Goal: Task Accomplishment & Management: Complete application form

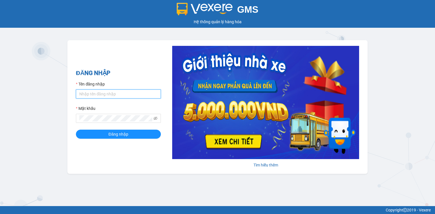
click at [124, 92] on input "Tên đăng nhập" at bounding box center [118, 94] width 85 height 9
type input "nttha.hhg"
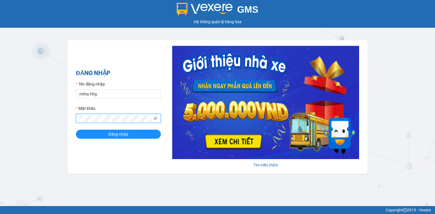
click at [76, 130] on button "Đăng nhập" at bounding box center [118, 134] width 85 height 9
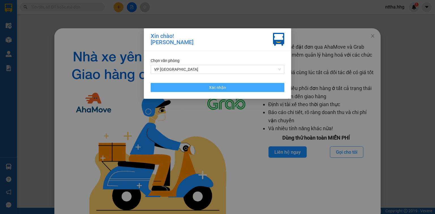
click at [234, 84] on button "Xác nhận" at bounding box center [218, 87] width 134 height 9
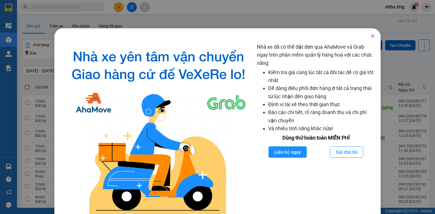
click at [371, 34] on icon "close" at bounding box center [373, 36] width 5 height 5
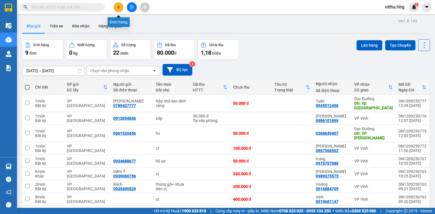
click at [118, 7] on icon "plus" at bounding box center [119, 7] width 4 height 4
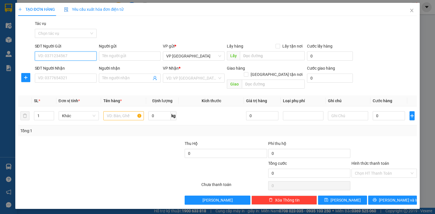
click at [67, 53] on input "SĐT Người Gửi" at bounding box center [66, 56] width 62 height 9
click at [61, 69] on div "0338187350" at bounding box center [65, 67] width 55 height 6
type input "0338187350"
click at [59, 79] on input "SĐT Người Nhận" at bounding box center [66, 78] width 62 height 9
type input "0961535991"
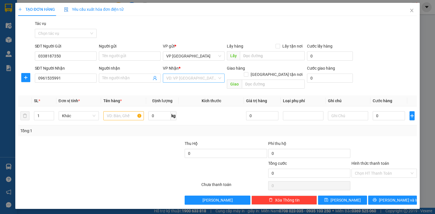
click at [178, 77] on input "search" at bounding box center [191, 78] width 51 height 8
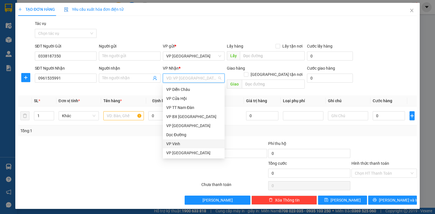
click at [173, 143] on div "VP Vinh" at bounding box center [193, 144] width 55 height 6
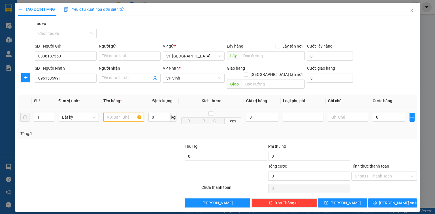
click at [125, 113] on input "text" at bounding box center [123, 117] width 41 height 9
type input "xốp"
click at [259, 80] on input "text" at bounding box center [273, 84] width 63 height 9
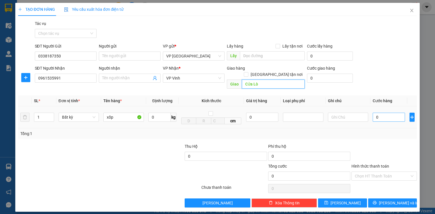
type input "Cửa Lò"
click at [390, 113] on input "0" at bounding box center [389, 117] width 32 height 9
type input "5"
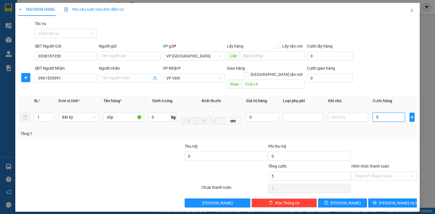
type input "50"
type input "500"
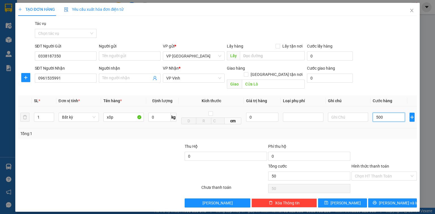
type input "500"
type input "5.000"
type input "50.000"
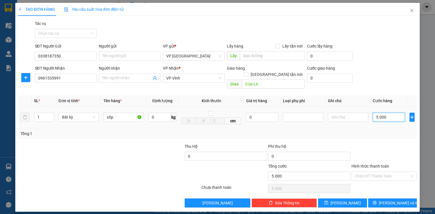
type input "50.000"
click at [382, 199] on button "[PERSON_NAME] và In" at bounding box center [392, 203] width 49 height 9
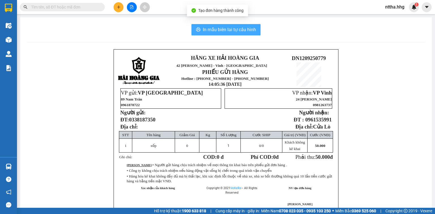
click at [236, 28] on span "In mẫu biên lai tự cấu hình" at bounding box center [229, 29] width 53 height 7
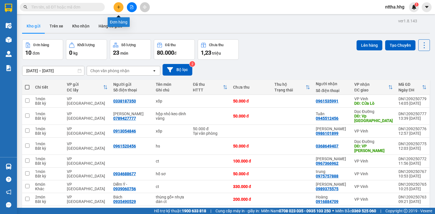
click at [117, 5] on icon "plus" at bounding box center [119, 7] width 4 height 4
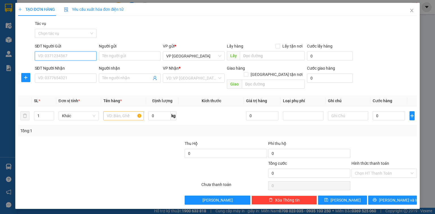
click at [71, 55] on input "SĐT Người Gửi" at bounding box center [66, 56] width 62 height 9
type input "0935800108"
click at [69, 64] on div "0935800108 - Hàng ướt do thời tiết NX không chịu TN" at bounding box center [85, 67] width 95 height 6
type input "Hàng ướt do thời tiết NX không chịu TN"
type input "0935800108"
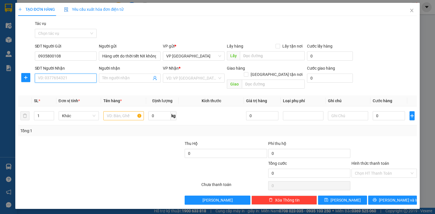
click at [69, 77] on input "SĐT Người Nhận" at bounding box center [66, 78] width 62 height 9
click at [70, 88] on div "0985438917 - [PERSON_NAME]" at bounding box center [66, 89] width 56 height 6
type input "0985438917"
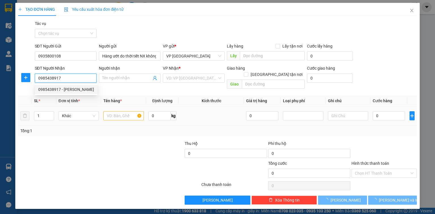
type input "[PERSON_NAME]"
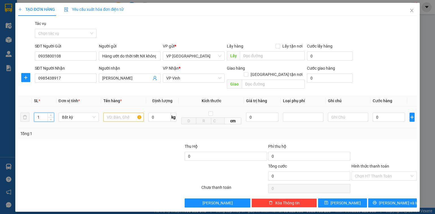
drag, startPoint x: 42, startPoint y: 112, endPoint x: 16, endPoint y: 113, distance: 26.4
click at [18, 112] on div "TẠO ĐƠN HÀNG Yêu cầu xuất hóa đơn điện tử Transit Pickup Surcharge Ids Transit …" at bounding box center [217, 107] width 405 height 209
type input "2"
click at [115, 114] on input "text" at bounding box center [123, 117] width 41 height 9
type input "ct"
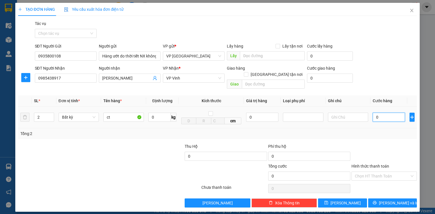
click at [382, 114] on input "0" at bounding box center [389, 117] width 32 height 9
type input "1"
type input "10"
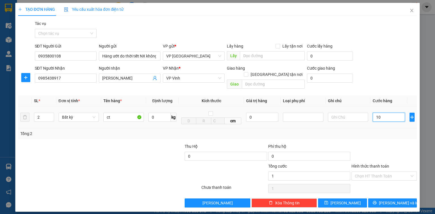
type input "10"
type input "100"
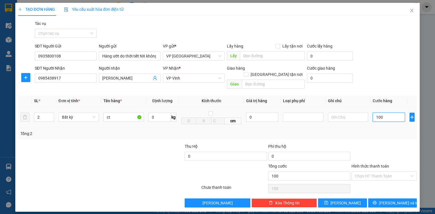
type input "1.000"
type input "10.000"
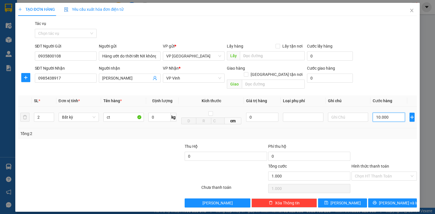
type input "10.000"
type input "100.000"
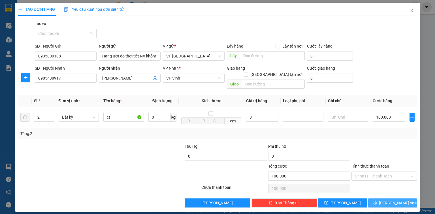
click at [386, 199] on button "[PERSON_NAME] và In" at bounding box center [392, 203] width 49 height 9
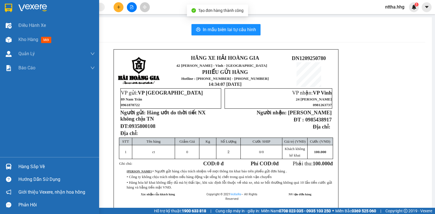
click at [10, 40] on img at bounding box center [9, 40] width 6 height 6
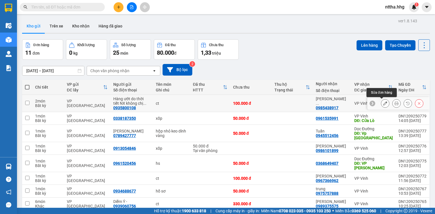
click at [383, 102] on icon at bounding box center [385, 103] width 4 height 4
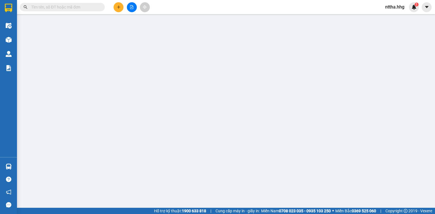
type input "0935800108"
type input "Hàng ướt do thời tiết NX không chịu TN"
type input "0985438917"
type input "[PERSON_NAME]"
type input "100.000"
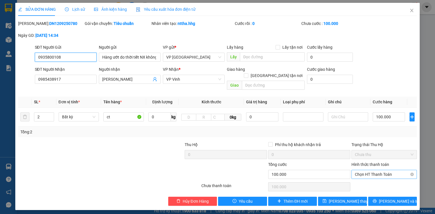
click at [380, 170] on span "Chọn HT Thanh Toán" at bounding box center [384, 174] width 59 height 8
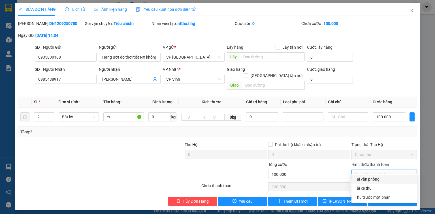
click at [373, 177] on div "Tại văn phòng" at bounding box center [384, 179] width 59 height 6
type input "0"
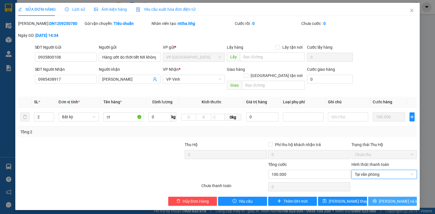
click at [377, 199] on icon "printer" at bounding box center [375, 201] width 4 height 4
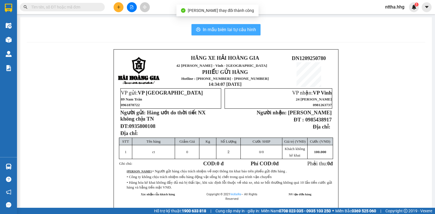
click at [227, 31] on span "In mẫu biên lai tự cấu hình" at bounding box center [229, 29] width 53 height 7
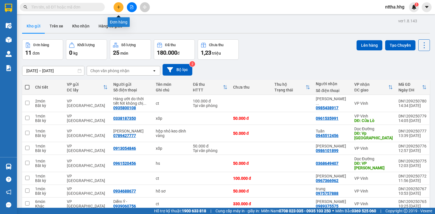
click at [117, 7] on icon "plus" at bounding box center [119, 7] width 4 height 4
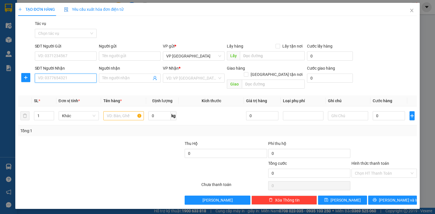
click at [79, 81] on input "SĐT Người Nhận" at bounding box center [66, 78] width 62 height 9
click at [62, 90] on div "0987099907" at bounding box center [65, 89] width 55 height 6
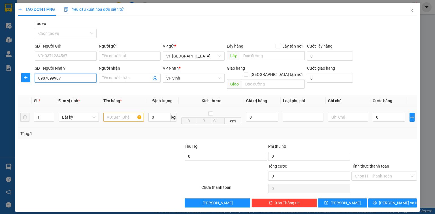
type input "0987099907"
click at [108, 113] on input "text" at bounding box center [123, 117] width 41 height 9
type input "ct"
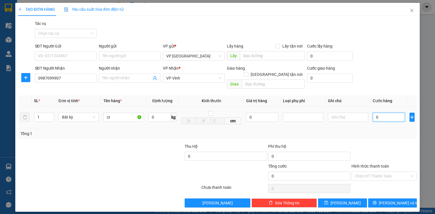
click at [384, 113] on input "0" at bounding box center [389, 117] width 32 height 9
type input "5"
type input "50"
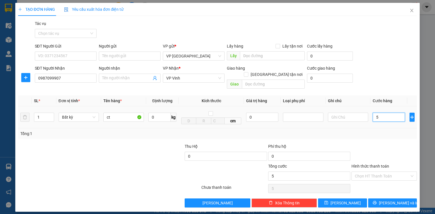
type input "50"
type input "500"
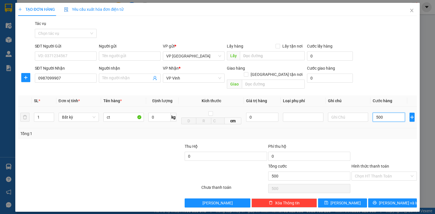
type input "5.000"
type input "50.000"
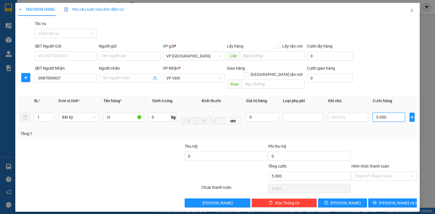
type input "50.000"
click at [394, 200] on span "[PERSON_NAME] và In" at bounding box center [399, 203] width 40 height 6
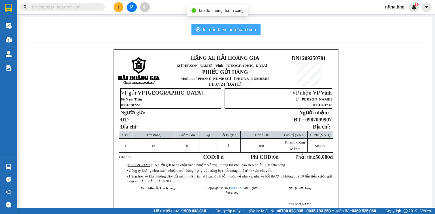
click at [240, 33] on span "In mẫu biên lai tự cấu hình" at bounding box center [229, 29] width 53 height 7
